Goal: Task Accomplishment & Management: Use online tool/utility

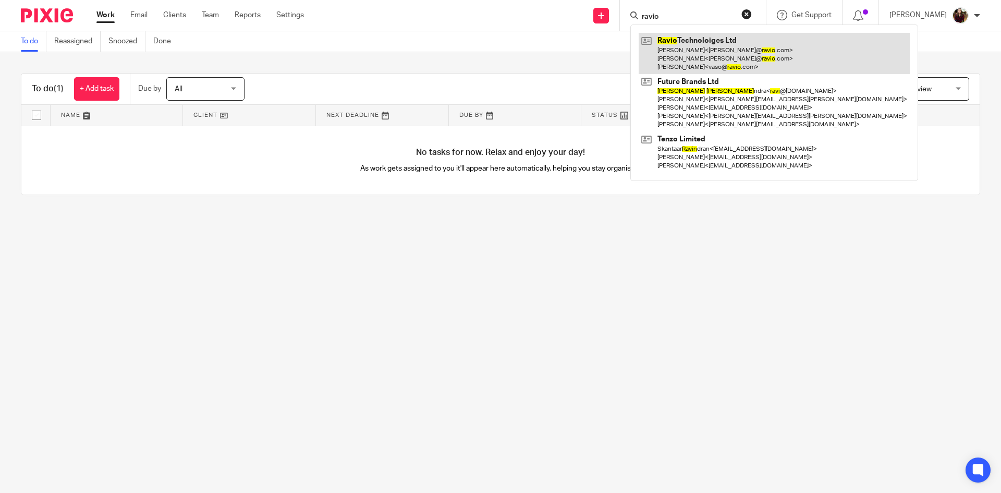
type input "ravio"
drag, startPoint x: 694, startPoint y: 40, endPoint x: 693, endPoint y: 46, distance: 6.3
click at [694, 41] on link at bounding box center [774, 53] width 271 height 41
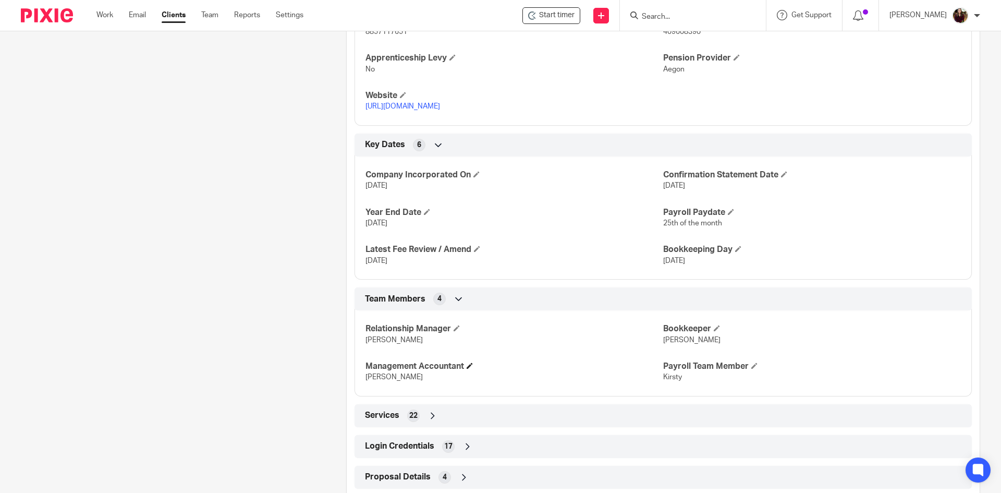
scroll to position [582, 0]
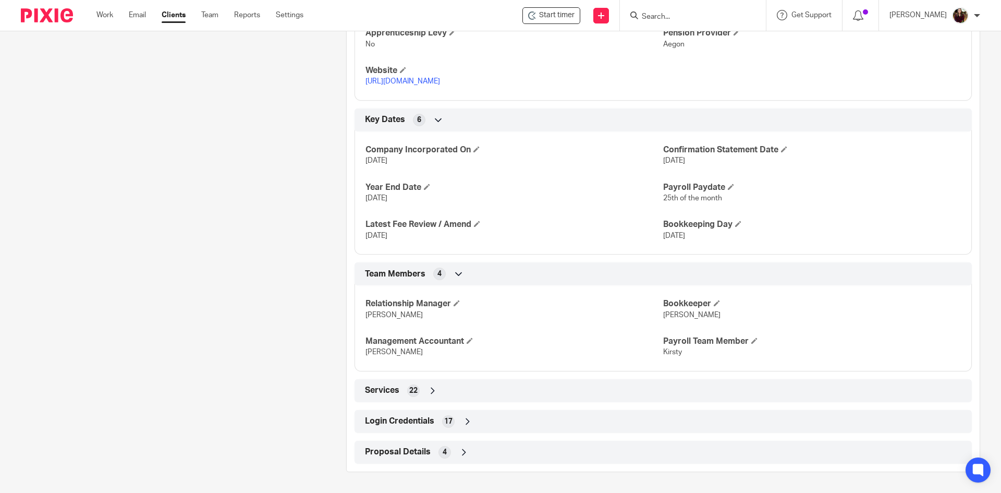
click at [405, 422] on span "Login Credentials" at bounding box center [399, 421] width 69 height 11
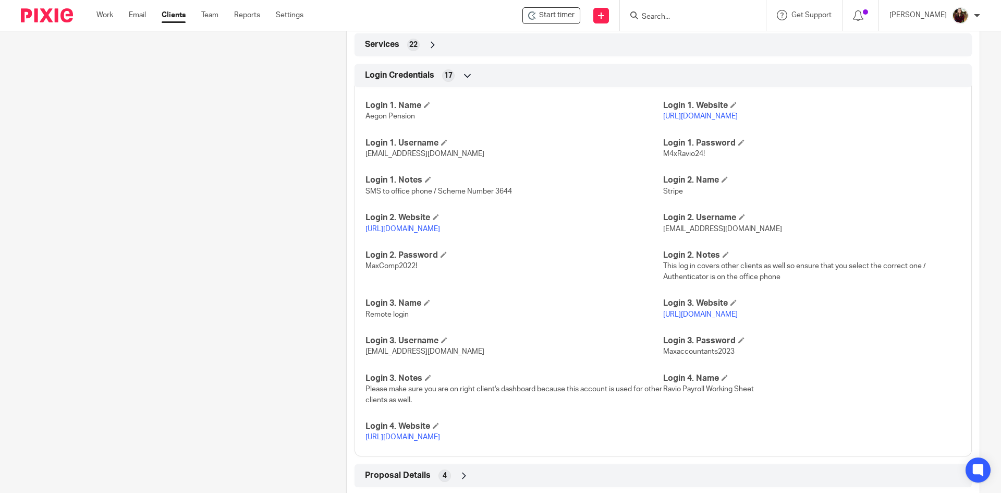
scroll to position [962, 0]
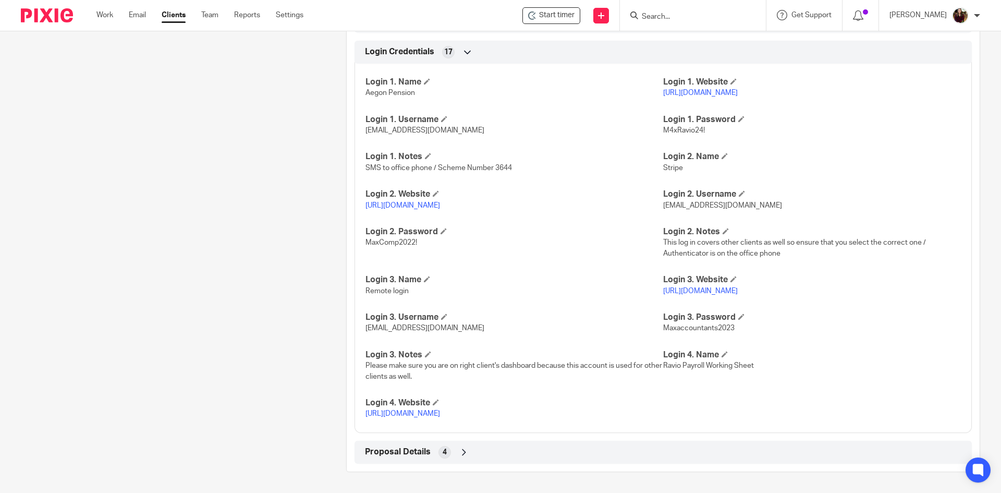
click at [429, 411] on link "https://docs.google.com/spreadsheets/d/1MmGupC6uz4GF4Mm7BsAphGnm9OQlUj2A-Ou5aw5…" at bounding box center [403, 413] width 75 height 7
click at [702, 13] on input "Search" at bounding box center [688, 17] width 94 height 9
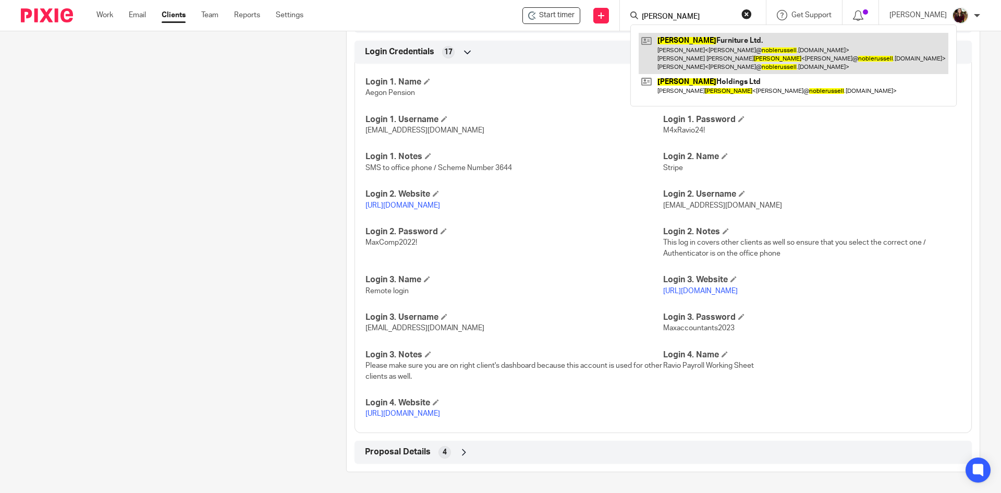
type input "noble russell"
click at [708, 38] on link at bounding box center [794, 53] width 310 height 41
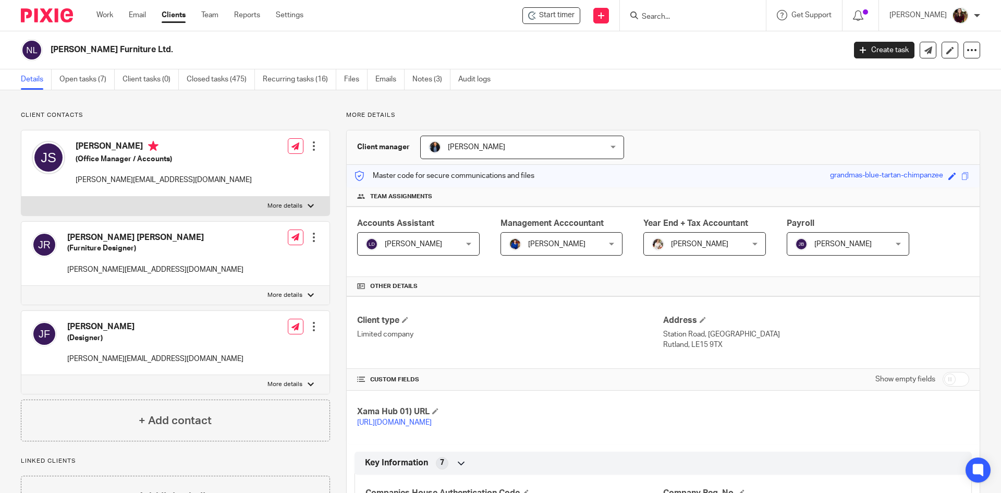
click at [674, 17] on input "Search" at bounding box center [688, 17] width 94 height 9
click at [685, 19] on input "Search" at bounding box center [688, 17] width 94 height 9
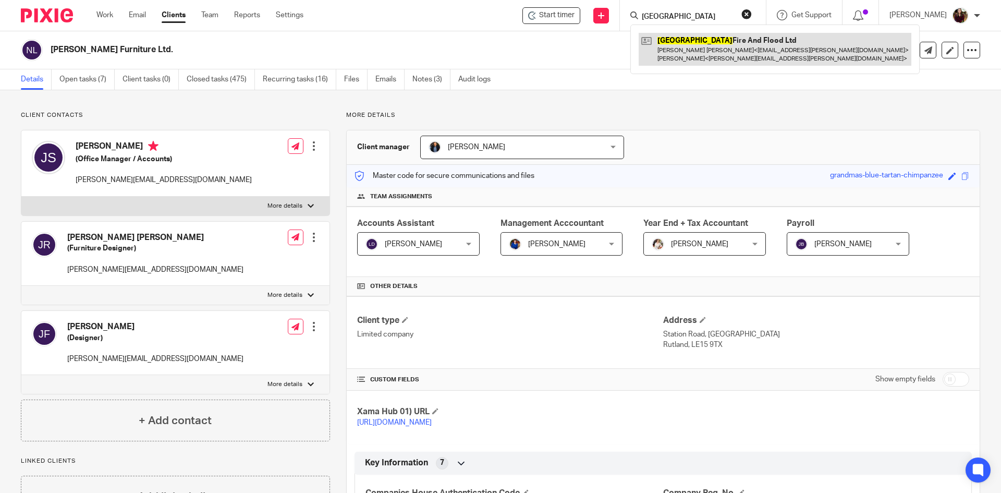
type input "oxford"
click at [685, 39] on link at bounding box center [775, 49] width 273 height 32
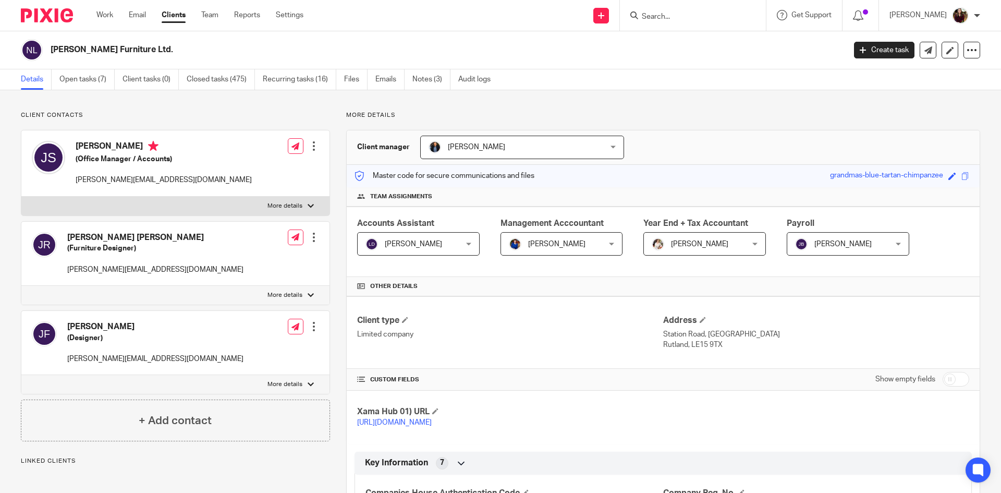
click at [680, 17] on input "Search" at bounding box center [688, 17] width 94 height 9
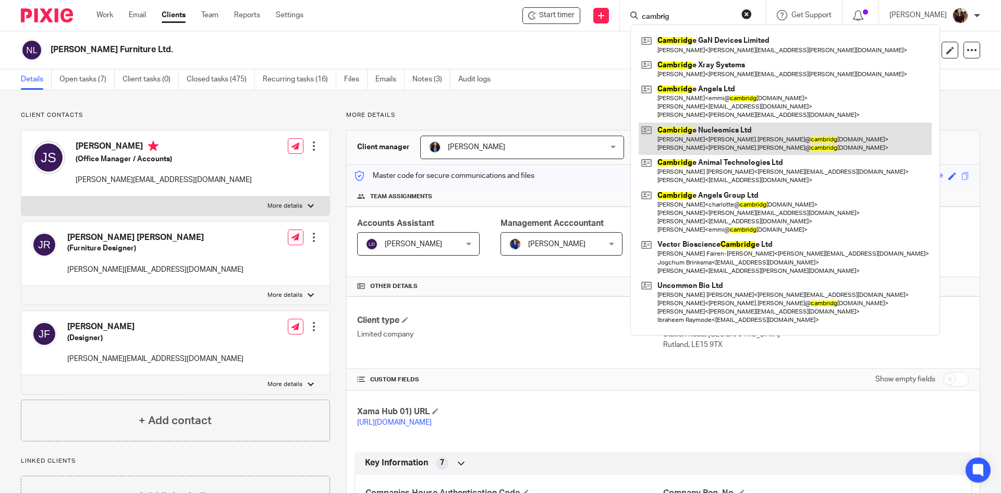
type input "cambrig"
click at [700, 141] on link at bounding box center [785, 139] width 293 height 32
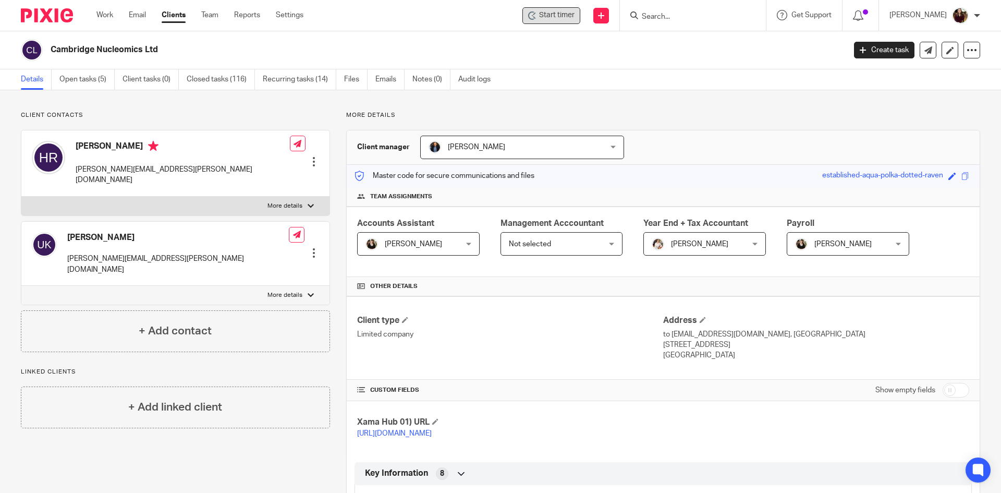
click at [573, 20] on span "Start timer" at bounding box center [556, 15] width 35 height 11
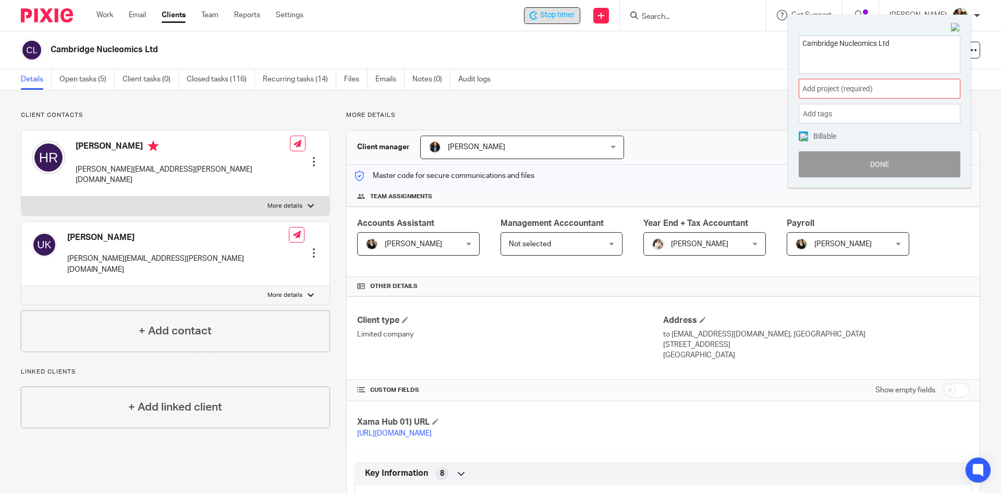
click at [857, 87] on span "Add project (required) :" at bounding box center [868, 88] width 131 height 11
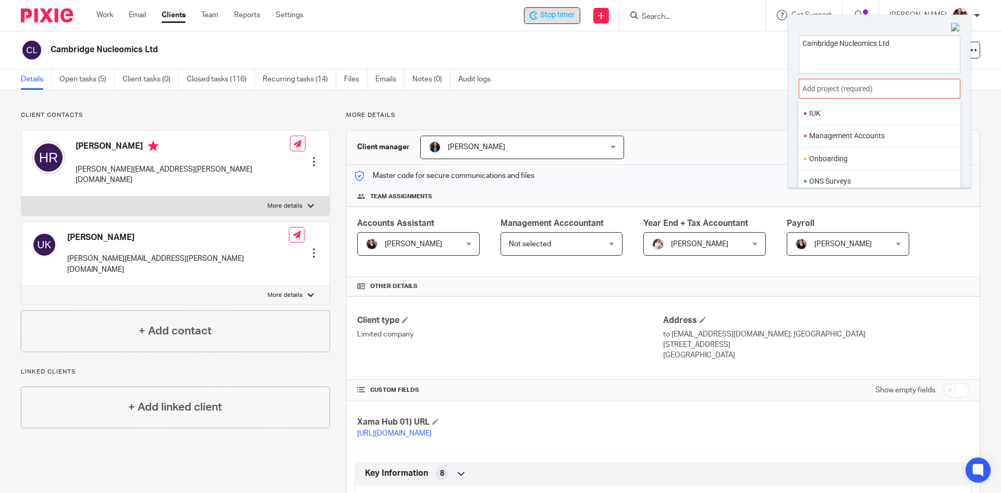
scroll to position [365, 0]
click at [840, 161] on li "Payroll" at bounding box center [877, 162] width 136 height 11
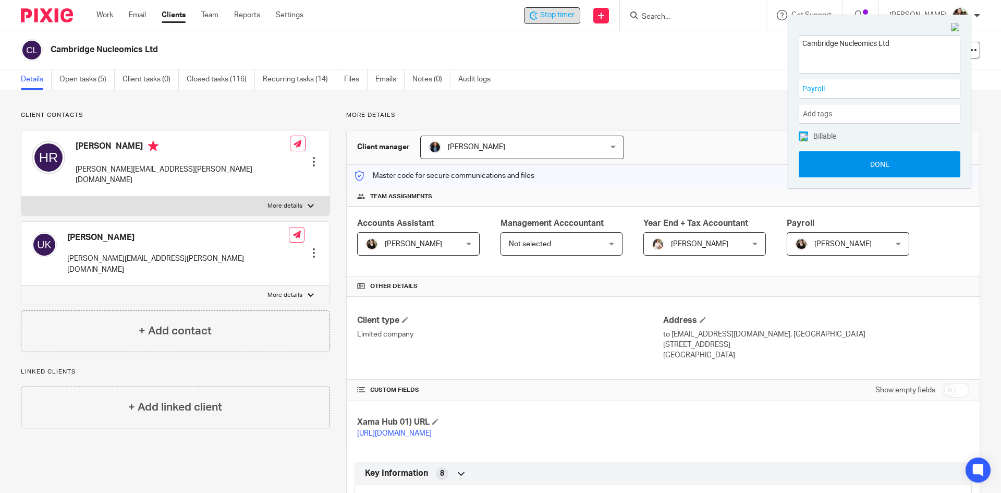
click at [881, 157] on button "Done" at bounding box center [880, 164] width 162 height 26
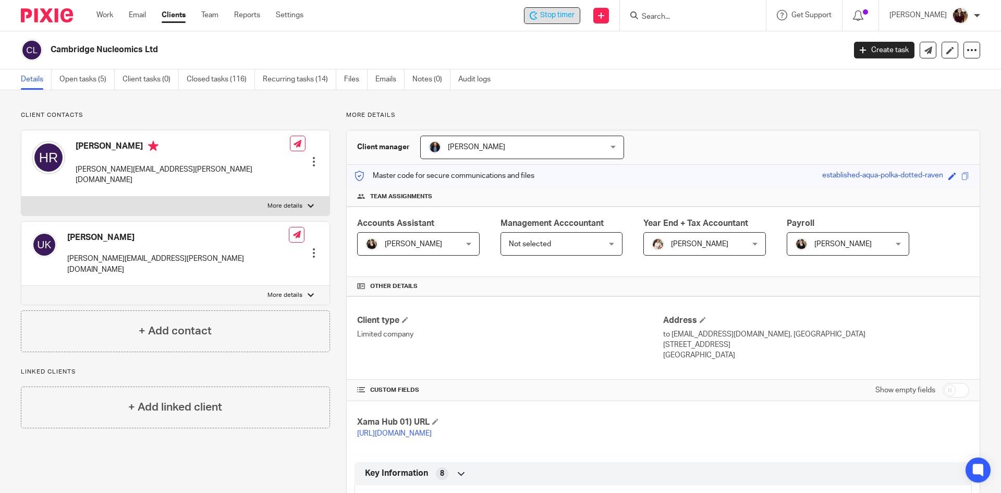
click at [567, 16] on span "Stop timer" at bounding box center [557, 15] width 34 height 11
